Goal: Task Accomplishment & Management: Use online tool/utility

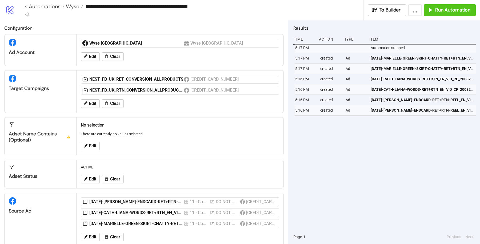
scroll to position [9, 0]
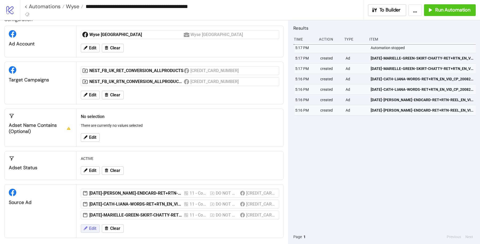
click at [93, 224] on button "Edit" at bounding box center [90, 228] width 19 height 9
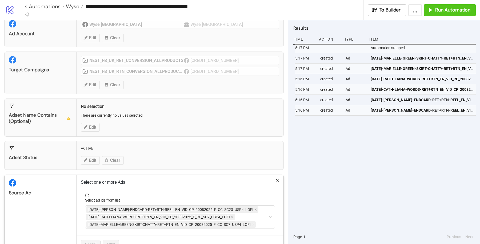
scroll to position [33, 0]
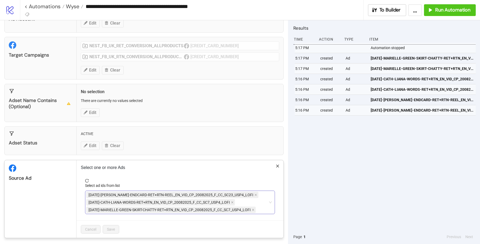
click at [249, 200] on div "[DATE]-[PERSON_NAME]-ENDCARD-RET+RTN-REEL_EN_VID_CP_20082025_F_CC_SC23_USP4_LOF…" at bounding box center [177, 202] width 182 height 22
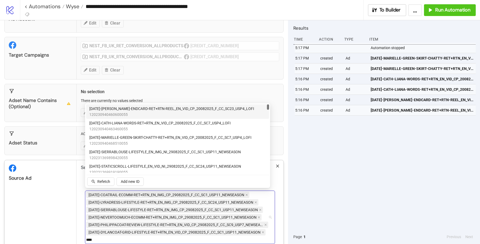
type input "*****"
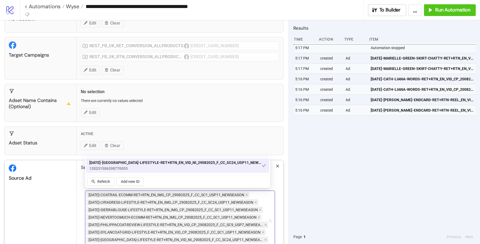
click at [212, 128] on div "Adset Status ACTIVE Edit Clear" at bounding box center [143, 140] width 279 height 29
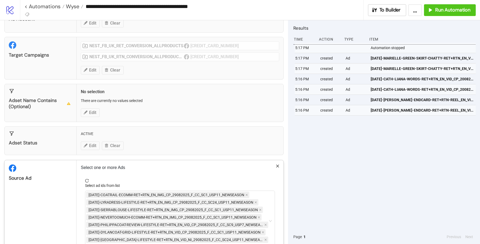
scroll to position [63, 0]
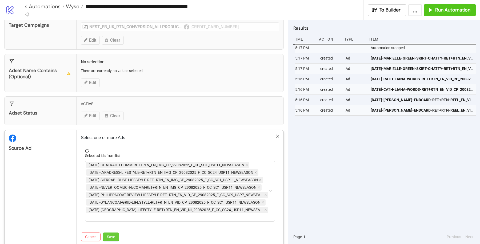
click at [114, 234] on span "Save" at bounding box center [111, 236] width 8 height 4
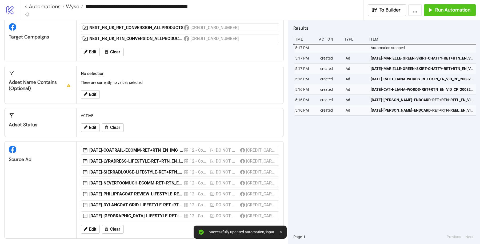
scroll to position [0, 0]
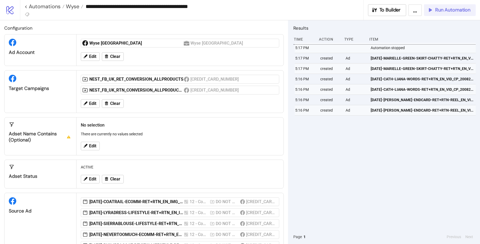
click at [463, 9] on span "Run Automation" at bounding box center [452, 10] width 35 height 6
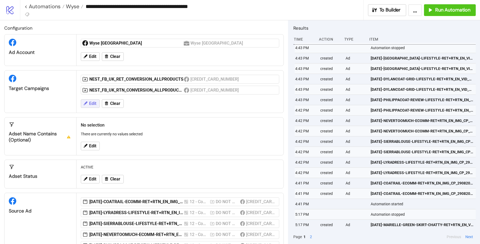
click at [92, 99] on button "Edit" at bounding box center [90, 103] width 19 height 9
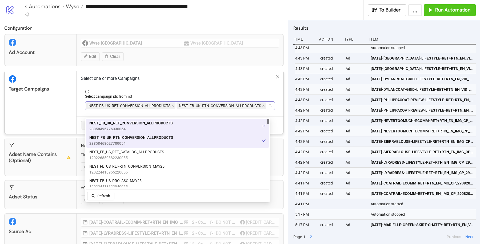
click at [234, 108] on div "NEST_FB_UK_RET_CONVERSION_ALLPRODUCTS NEST_FB_UK_RTN_CONVERSION_ALLPRODUCTS" at bounding box center [177, 105] width 182 height 7
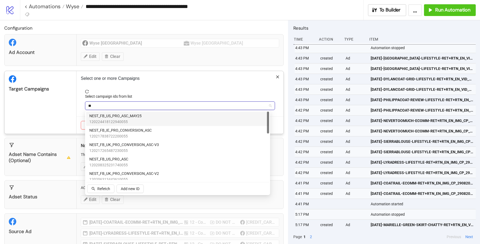
type input "***"
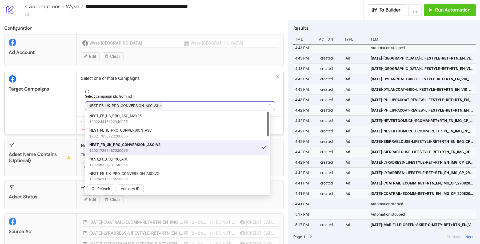
click at [241, 99] on div "Select campaign ids from list" at bounding box center [180, 97] width 190 height 8
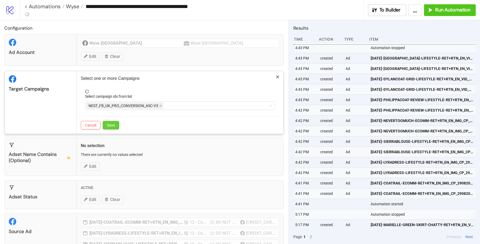
click at [112, 125] on span "Save" at bounding box center [111, 125] width 8 height 4
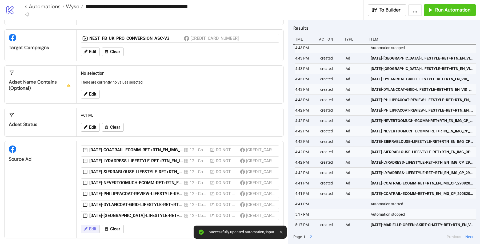
click at [93, 226] on span "Edit" at bounding box center [92, 228] width 7 height 5
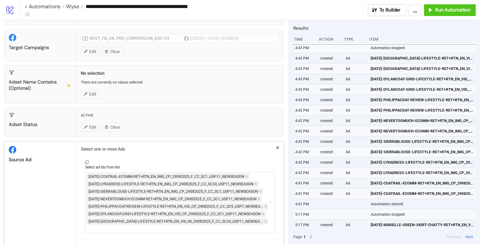
scroll to position [53, 0]
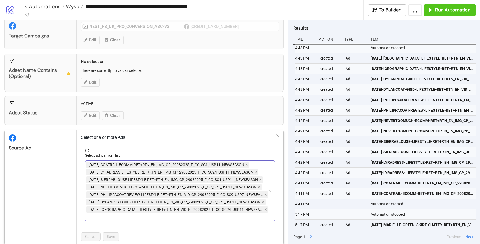
click at [254, 206] on div "[DATE]-COATRAIL-ECOMM-RET+RTN_EN_IMG_CP_29082025_F_CC_SC1_USP11_NEWSEASON [DATE…" at bounding box center [177, 191] width 182 height 60
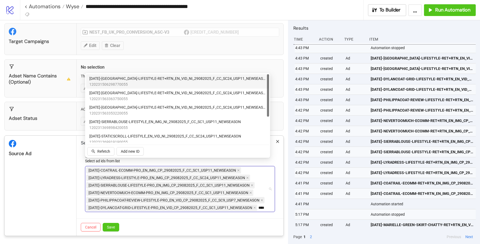
type input "*****"
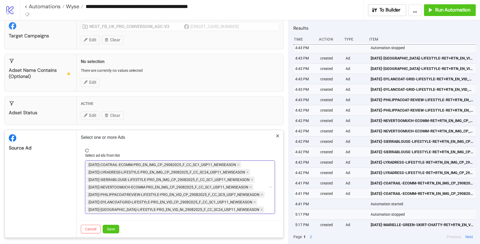
click at [52, 192] on div "Source Ad" at bounding box center [41, 183] width 72 height 107
click at [119, 228] on div "Cancel Save" at bounding box center [180, 228] width 207 height 17
click at [111, 228] on span "Save" at bounding box center [111, 229] width 8 height 4
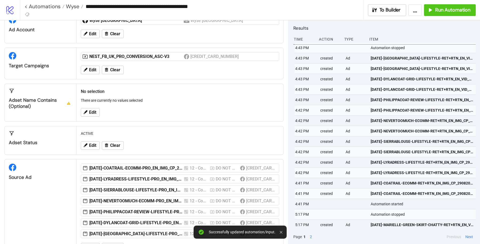
scroll to position [41, 0]
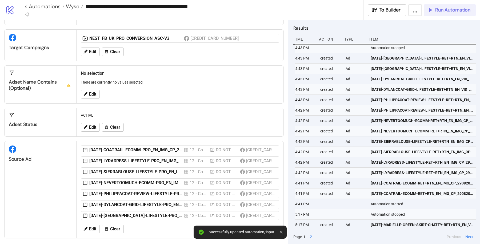
click at [452, 12] on span "Run Automation" at bounding box center [452, 10] width 35 height 6
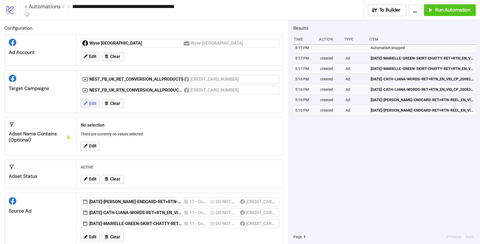
click at [92, 102] on span "Edit" at bounding box center [92, 103] width 7 height 5
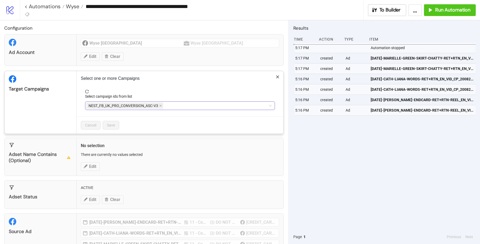
click at [195, 105] on div "NEST_FB_UK_PRO_CONVERSION_ASC-V3" at bounding box center [177, 105] width 182 height 7
click at [144, 103] on div at bounding box center [177, 105] width 182 height 7
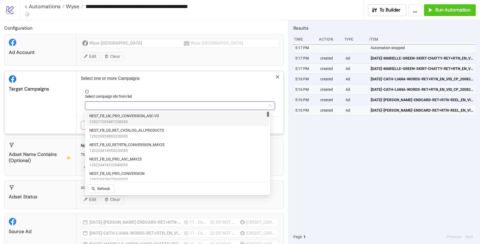
paste input "**********"
type input "**********"
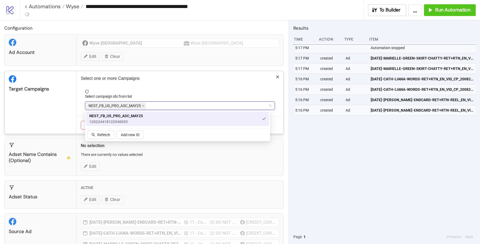
click at [147, 102] on div "NEST_FB_US_PRO_ASC_MAY25 NEST_FB_US_PRO_ASC_MAY25" at bounding box center [177, 105] width 182 height 7
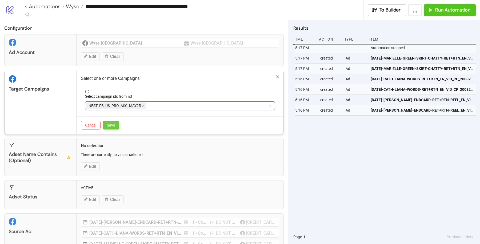
click at [109, 125] on span "Save" at bounding box center [111, 125] width 8 height 4
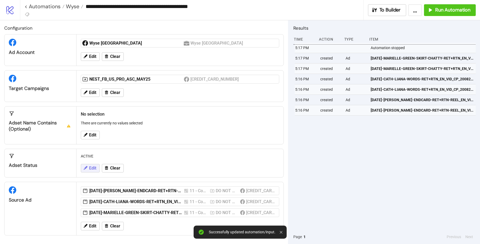
click at [86, 168] on icon at bounding box center [85, 167] width 5 height 5
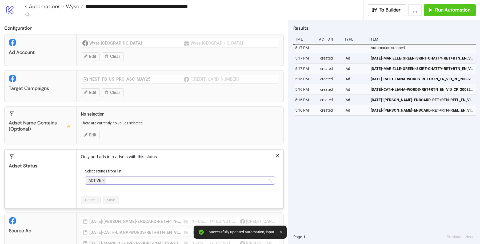
click at [148, 182] on div "ACTIVE" at bounding box center [177, 180] width 182 height 7
type input "*****"
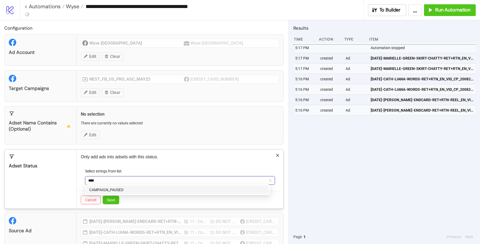
type input "*****"
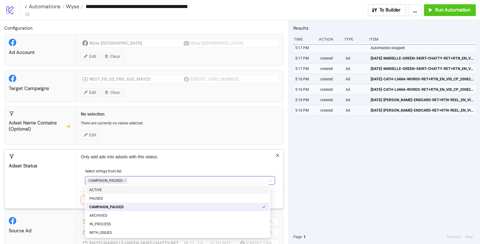
click at [165, 170] on div "Select strings from list" at bounding box center [180, 172] width 190 height 8
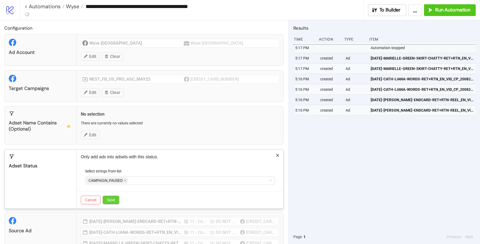
click at [111, 195] on button "Save" at bounding box center [111, 199] width 17 height 9
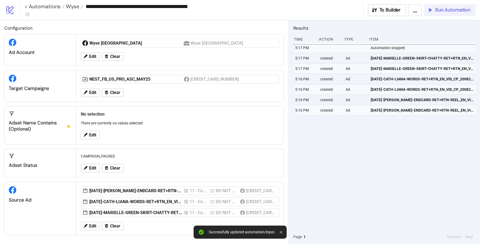
click at [458, 12] on span "Run Automation" at bounding box center [452, 10] width 35 height 6
